Goal: Navigation & Orientation: Find specific page/section

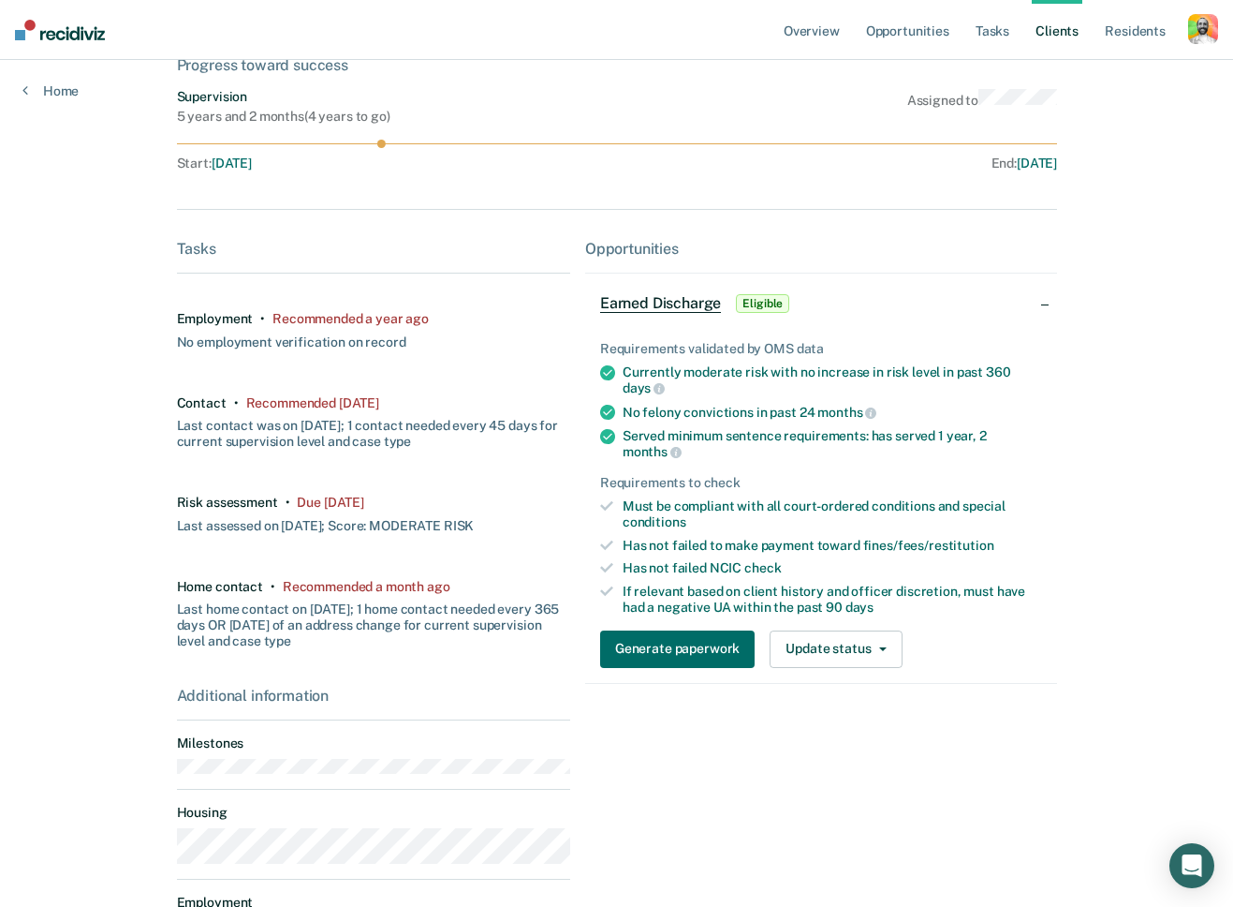
scroll to position [203, 0]
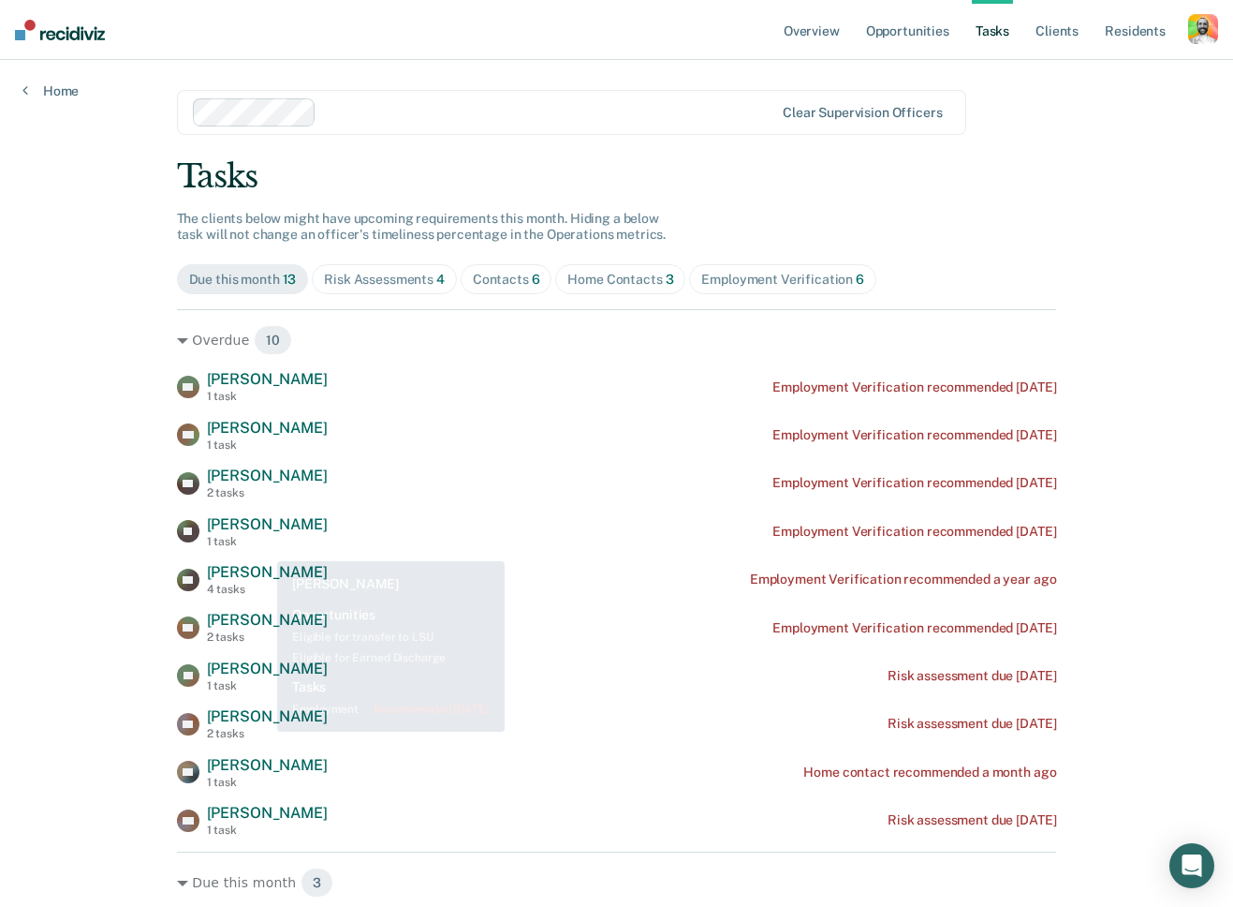
click at [261, 560] on div "EC [PERSON_NAME] 1 task Employment Verification recommended [DATE] TM [PERSON_N…" at bounding box center [617, 603] width 880 height 466
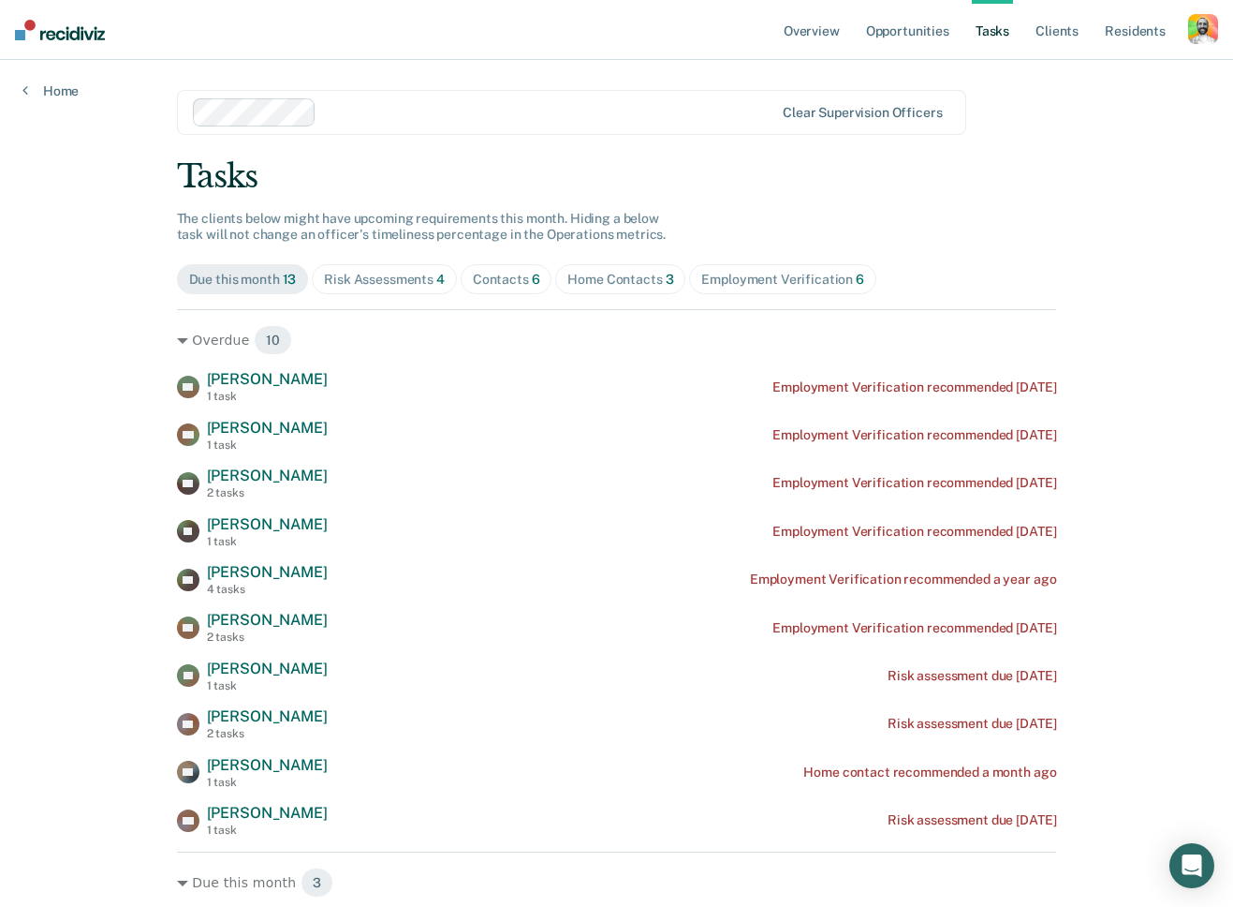
click at [260, 580] on span "[PERSON_NAME]" at bounding box center [267, 572] width 121 height 18
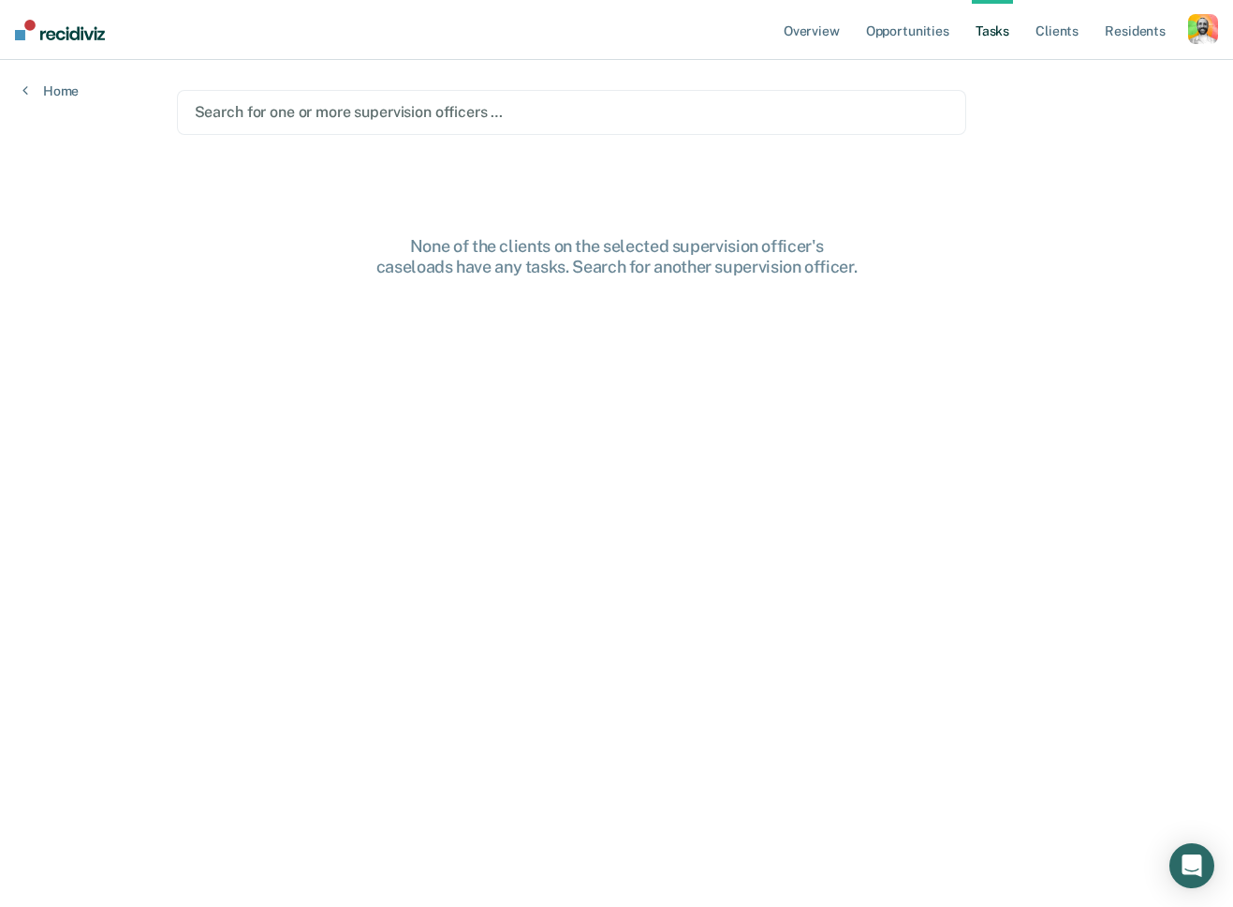
click at [1198, 31] on div "button" at bounding box center [1204, 29] width 30 height 30
click at [1071, 73] on link "Profile" at bounding box center [1123, 76] width 159 height 16
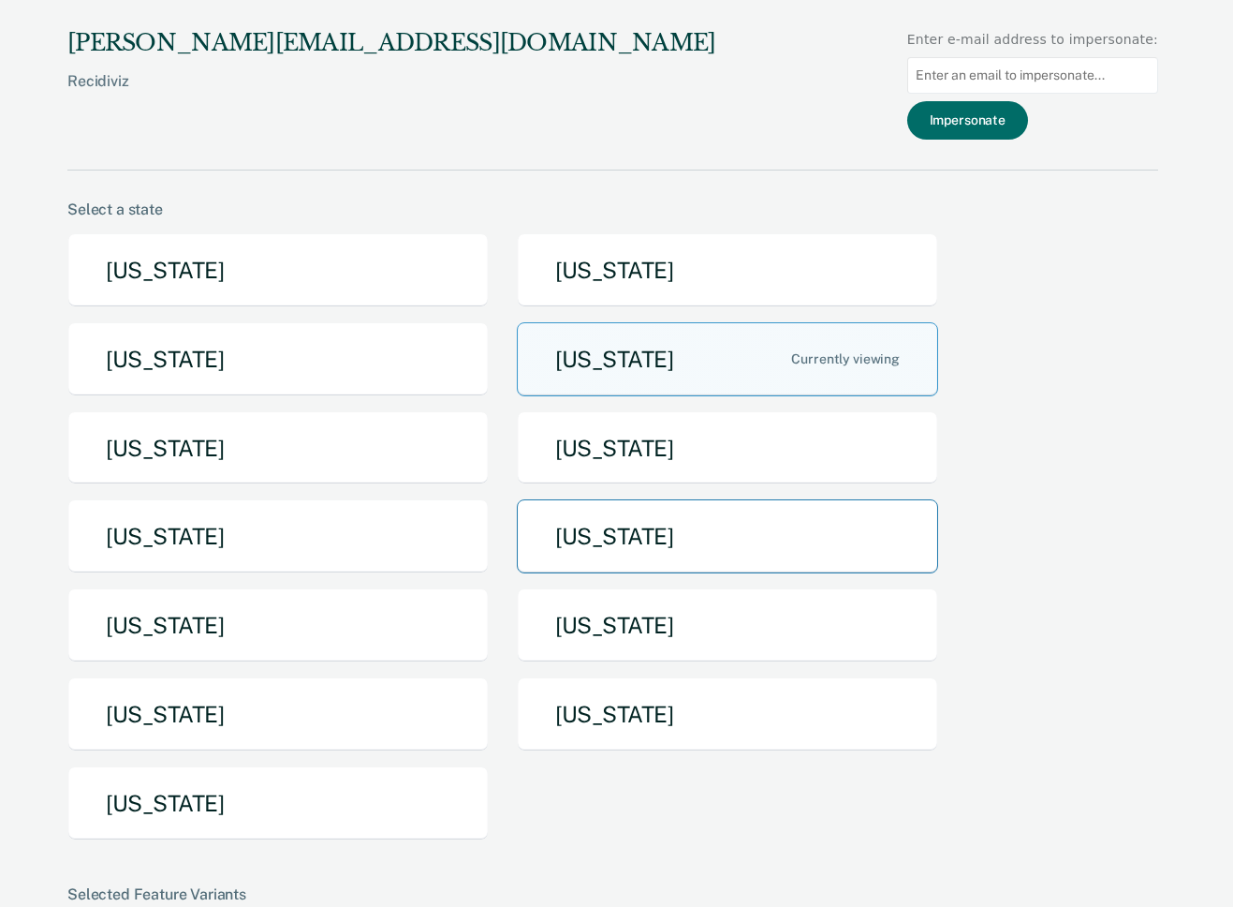
click at [553, 544] on button "[US_STATE]" at bounding box center [727, 536] width 421 height 74
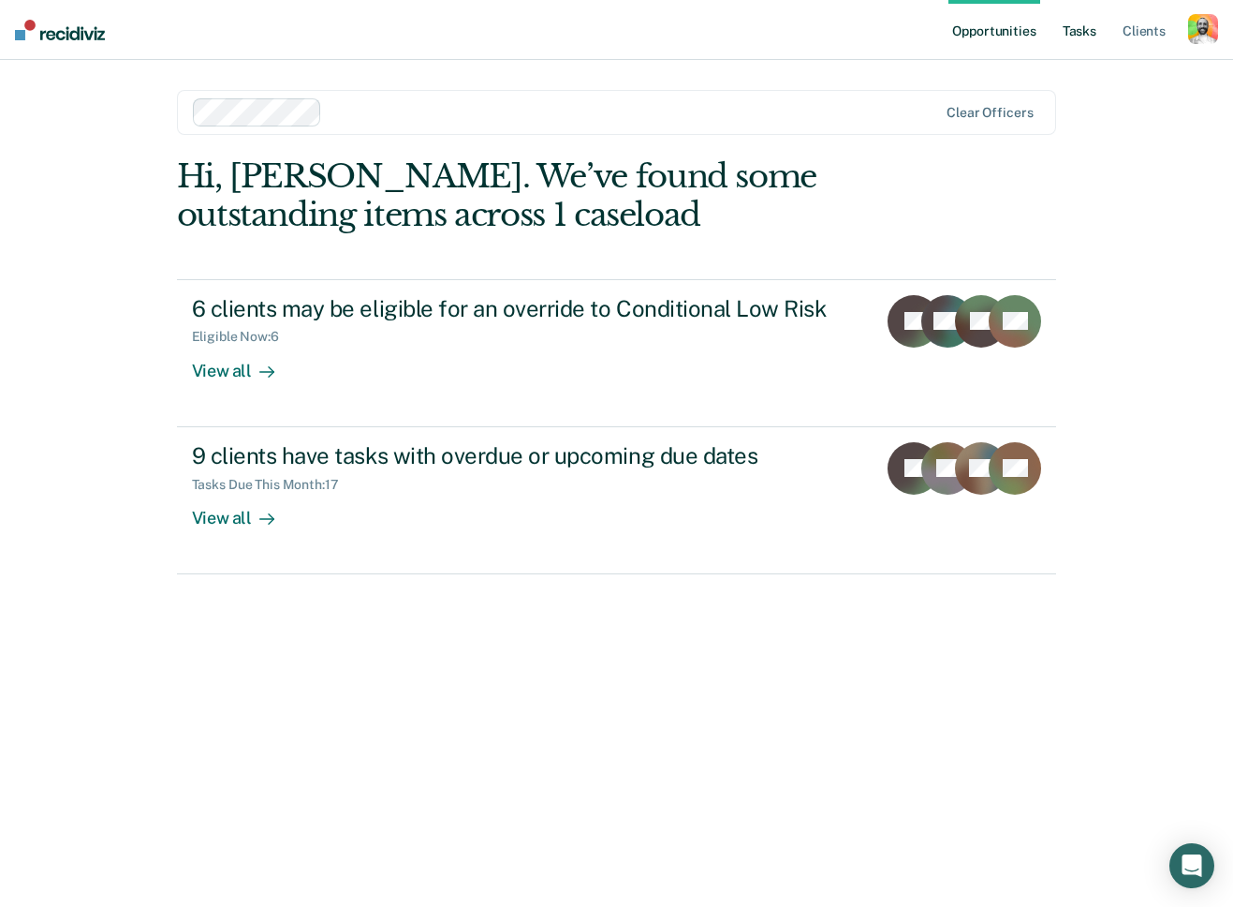
click at [1077, 31] on link "Tasks" at bounding box center [1079, 30] width 41 height 60
